Goal: Complete application form

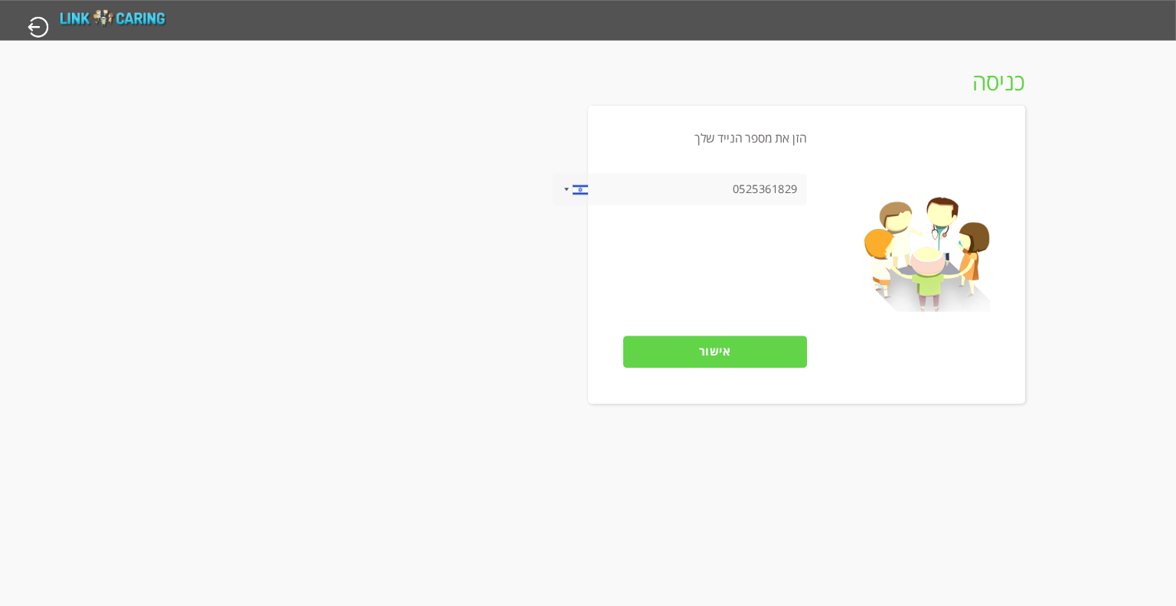
type input "0525361829"
click at [763, 355] on input "אישור" at bounding box center [715, 351] width 184 height 32
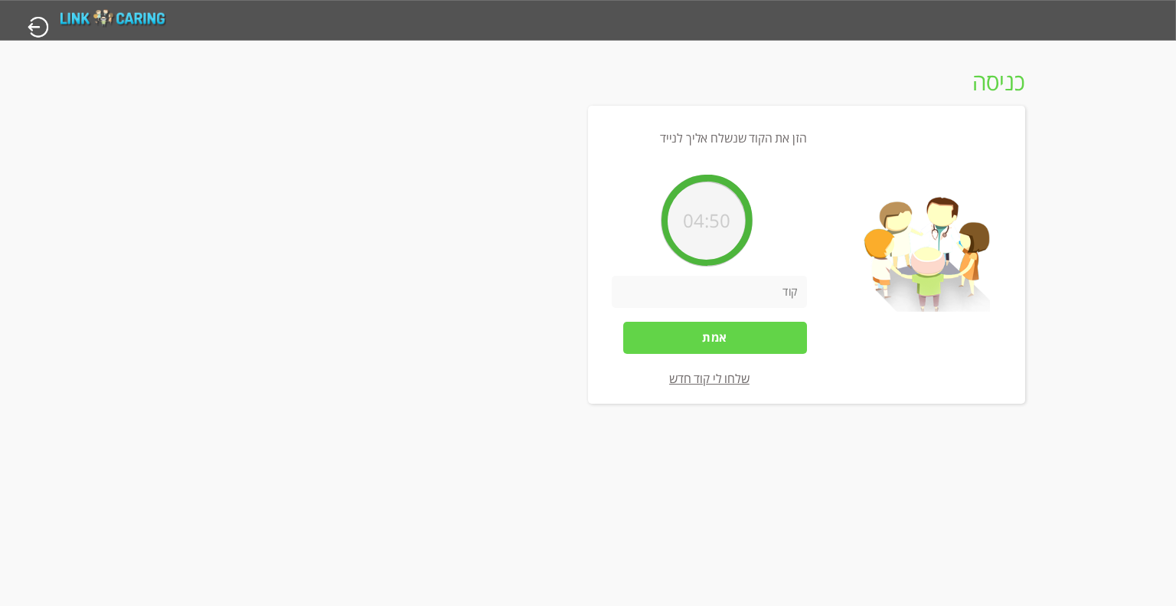
click at [747, 285] on input "number" at bounding box center [709, 292] width 195 height 32
type input "081605"
click at [744, 342] on input "אמת" at bounding box center [715, 338] width 184 height 32
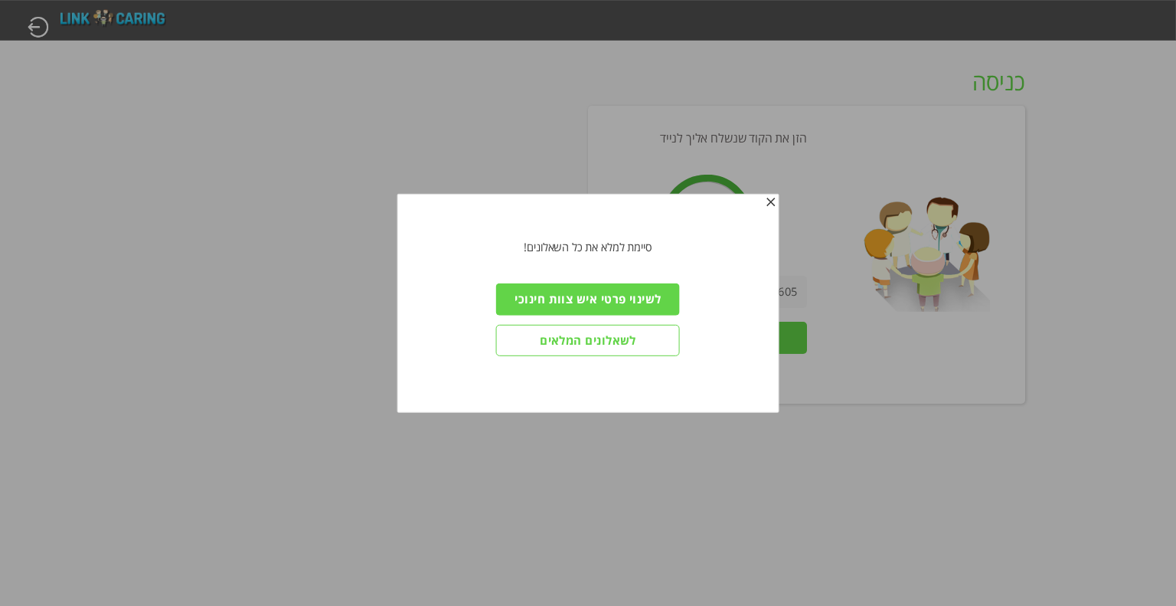
click at [641, 336] on input "לשאלונים המלאים" at bounding box center [588, 340] width 184 height 32
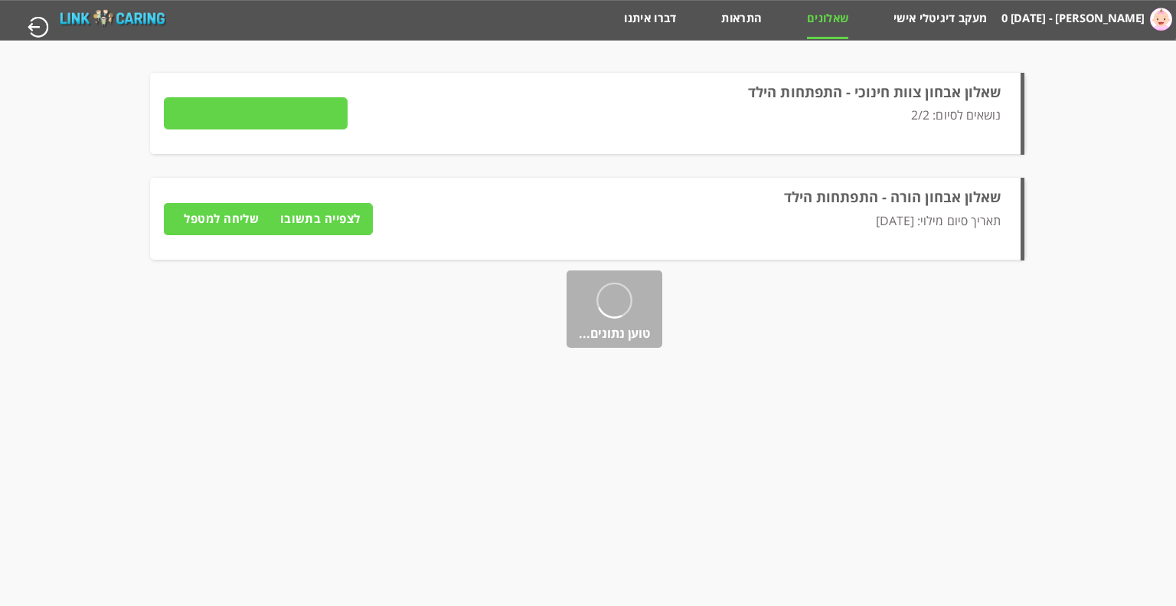
type input "פרטים"
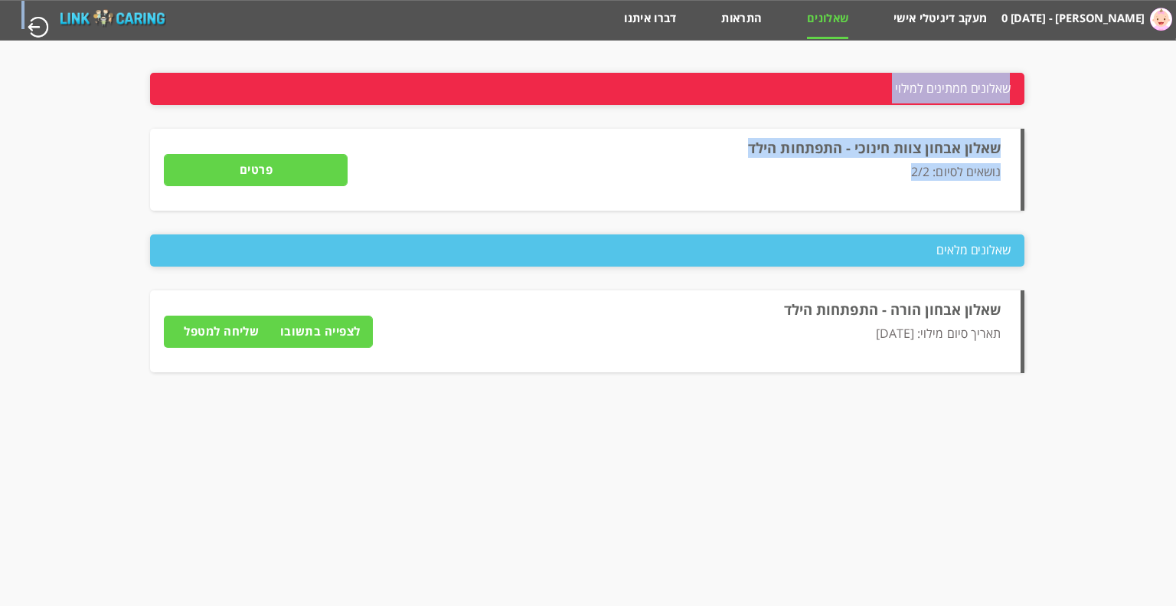
drag, startPoint x: 21, startPoint y: 29, endPoint x: 911, endPoint y: 156, distance: 898.2
click at [907, 41] on body "מחשבון מבוסס הסולם ההתפתחותי הישראלי [PERSON_NAME] - 0 [DATE] מעקב דיגיטלי אישי…" at bounding box center [588, 20] width 1176 height 41
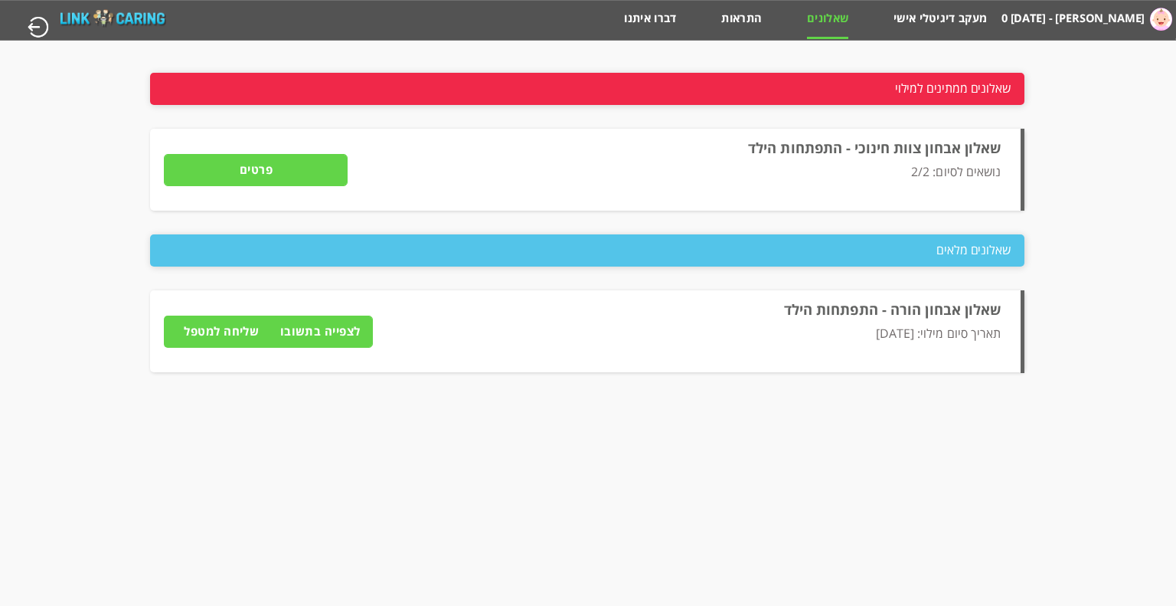
click at [930, 5] on div "מחשבון מבוסס הסולם ההתפתחותי הישראלי [PERSON_NAME] - 0 [DATE] מעקב דיגיטלי אישי…" at bounding box center [587, 20] width 1178 height 41
click at [931, 14] on link "מעקב דיגיטלי אישי" at bounding box center [940, 24] width 93 height 26
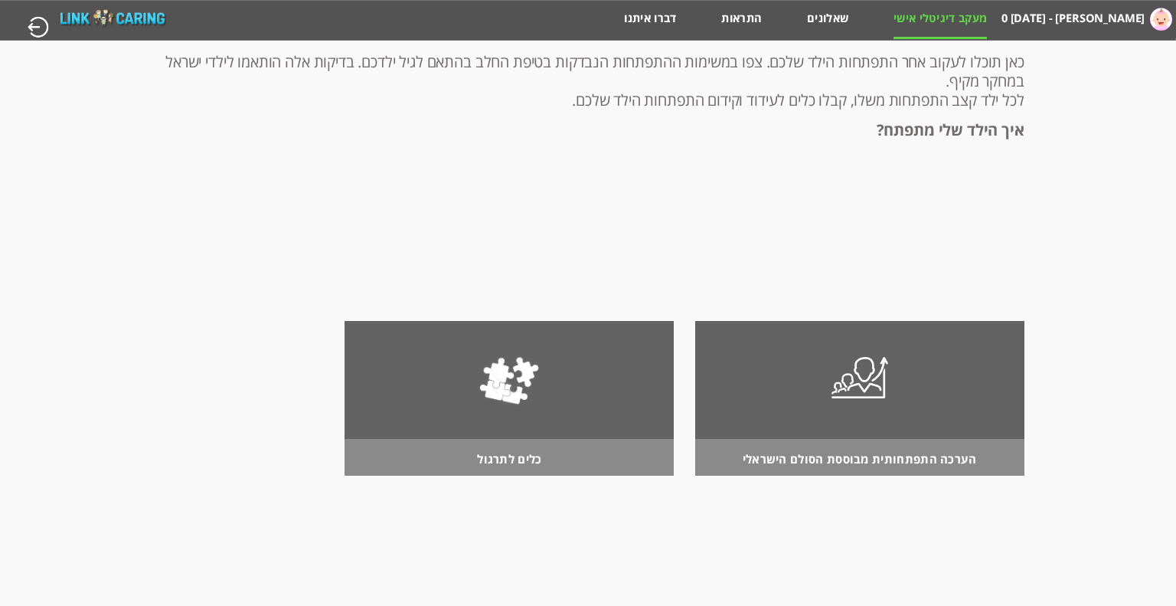
click at [910, 394] on div at bounding box center [859, 380] width 329 height 118
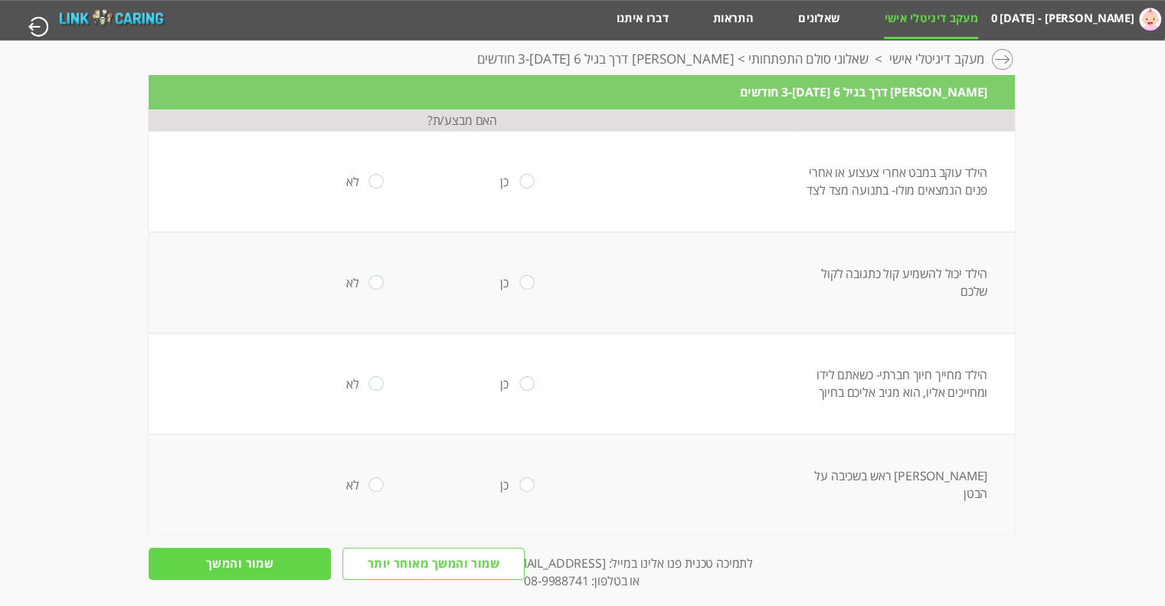
click at [520, 179] on input "radio" at bounding box center [527, 181] width 15 height 15
radio input "true"
click at [522, 278] on input "radio" at bounding box center [527, 282] width 15 height 15
radio input "true"
click at [511, 389] on td "כן" at bounding box center [528, 383] width 152 height 101
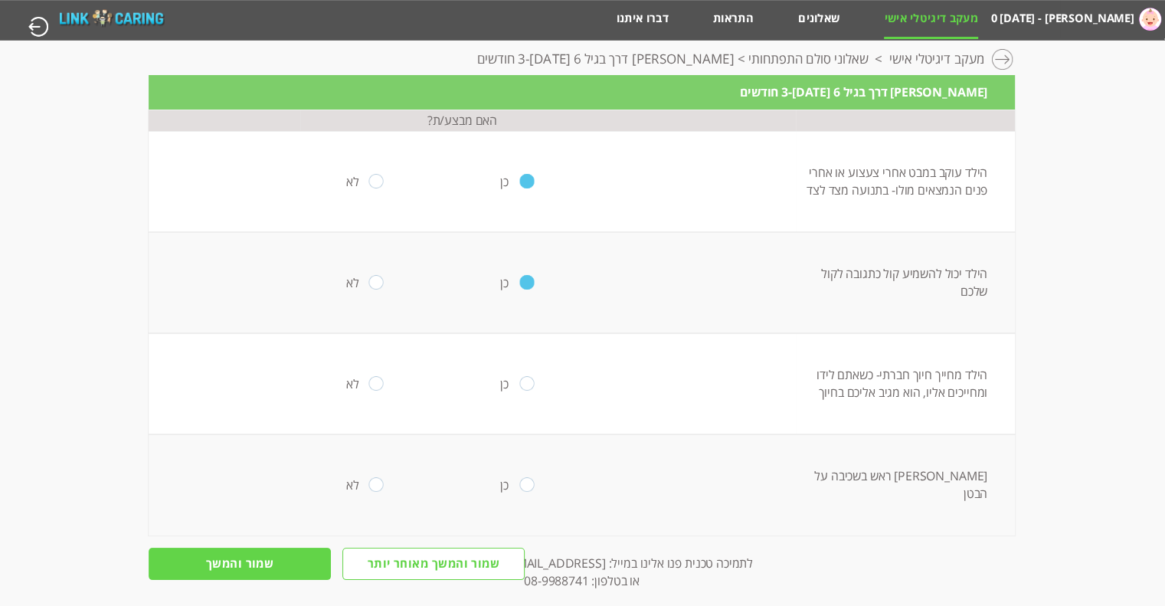
click at [520, 483] on input "radio" at bounding box center [527, 484] width 15 height 15
radio input "true"
click at [520, 376] on input "radio" at bounding box center [527, 383] width 15 height 15
radio input "true"
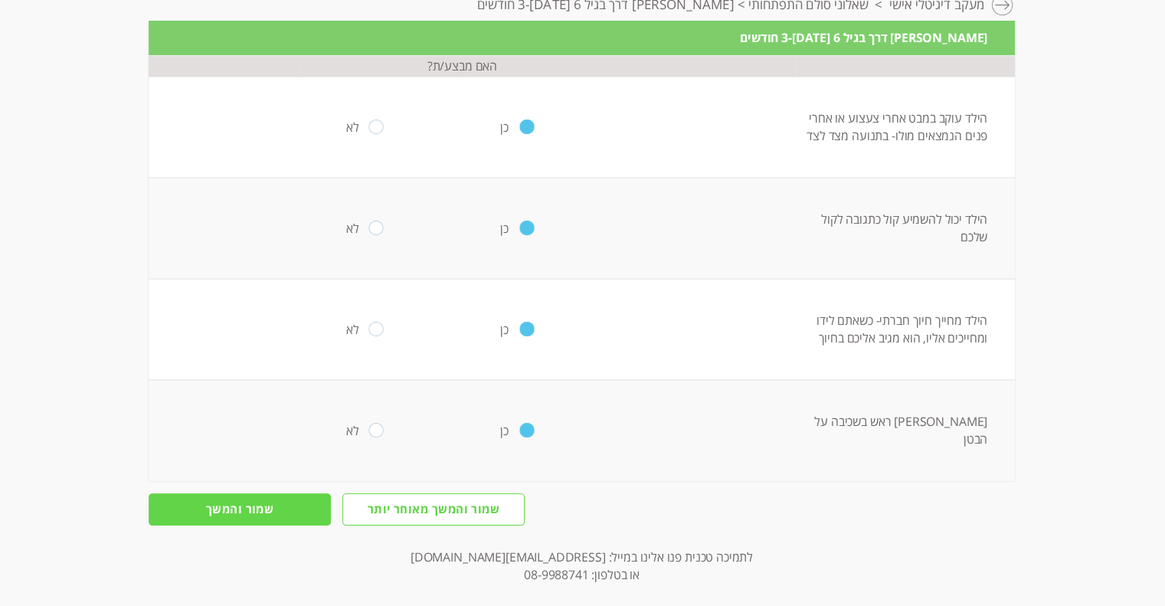
scroll to position [70, 0]
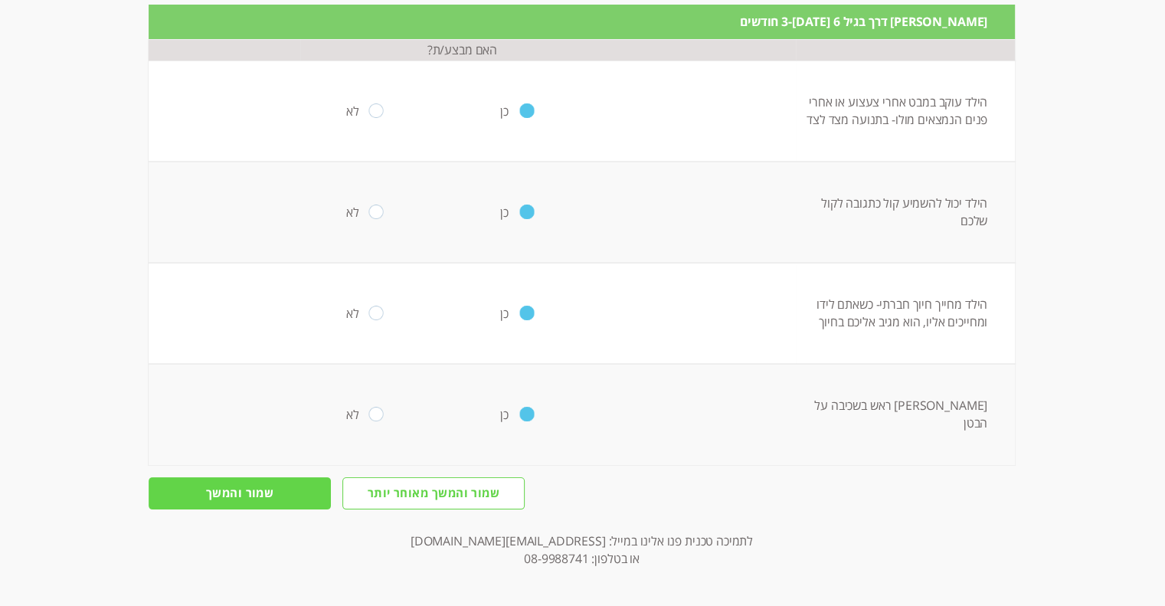
click at [263, 489] on input "שמור והמשך" at bounding box center [240, 493] width 182 height 32
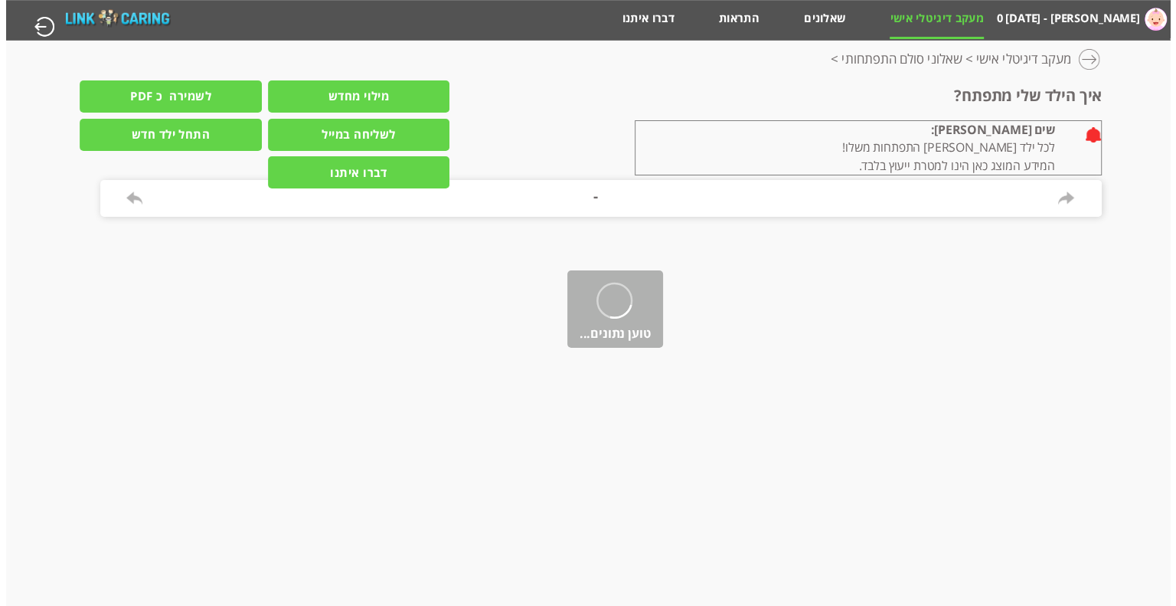
scroll to position [0, 0]
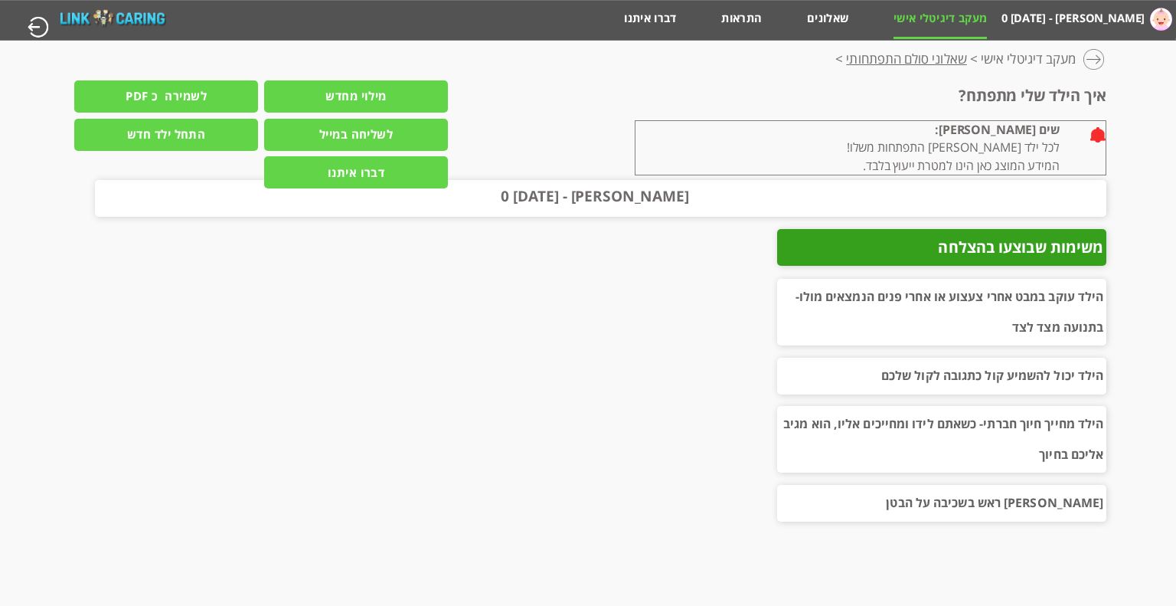
click at [919, 60] on link "שאלוני סולם התפתחותי" at bounding box center [906, 63] width 120 height 23
click at [1071, 61] on link "מעקב דיגיטלי אישי" at bounding box center [1028, 63] width 95 height 23
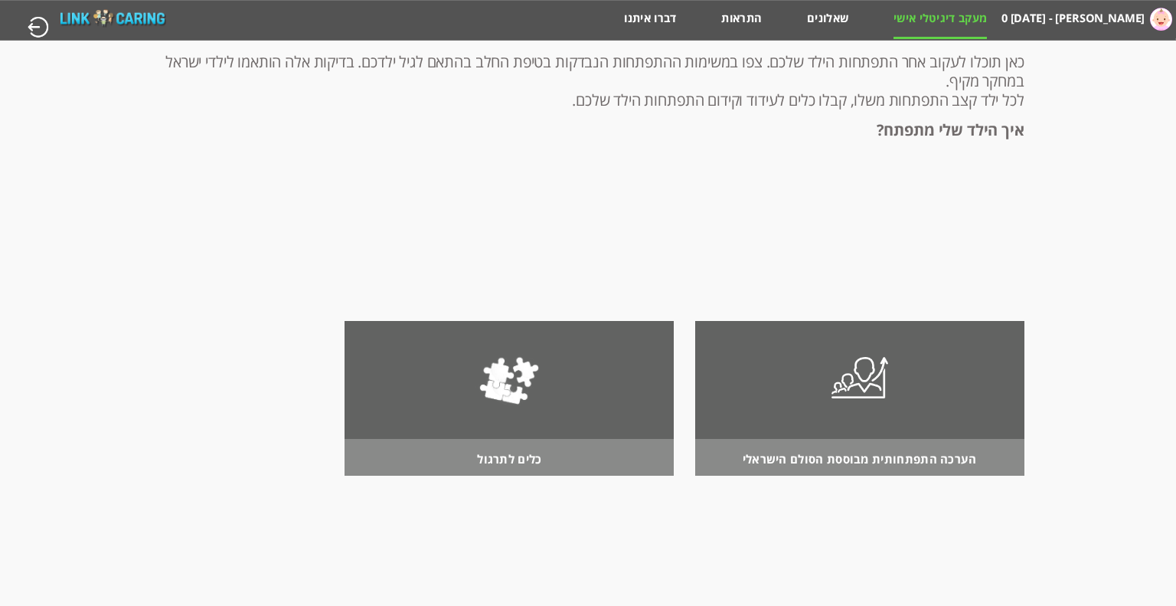
click at [472, 384] on div at bounding box center [509, 377] width 78 height 113
click at [48, 28] on input "button" at bounding box center [37, 27] width 23 height 22
type input "כן"
type input "לא"
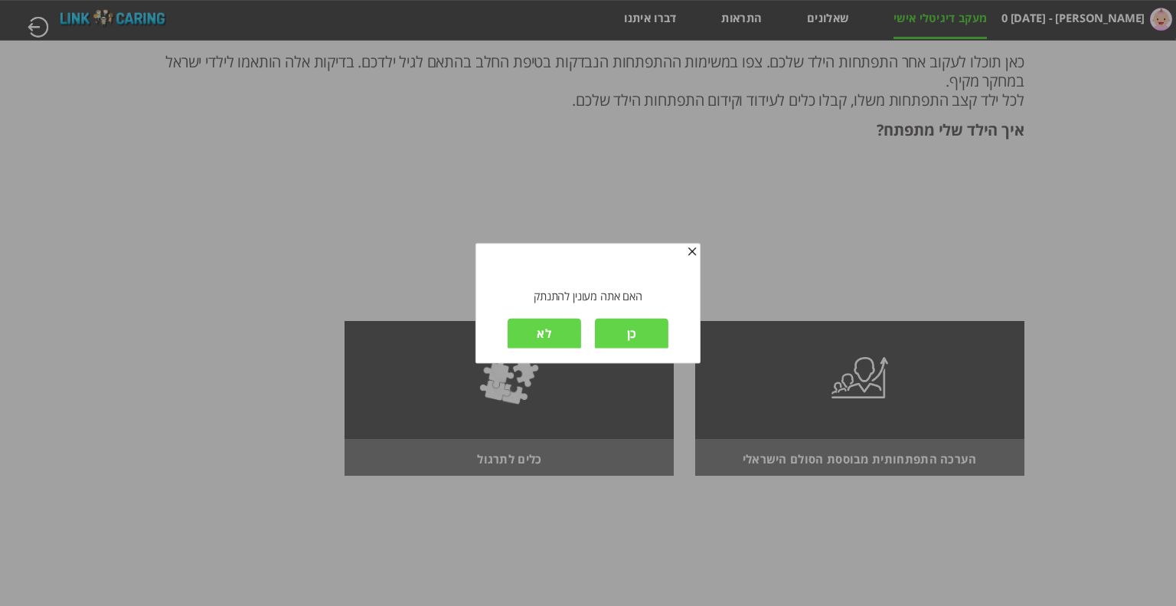
scroll to position [2, 0]
click at [648, 327] on input "כן" at bounding box center [632, 332] width 74 height 32
